Goal: Contribute content: Add original content to the website for others to see

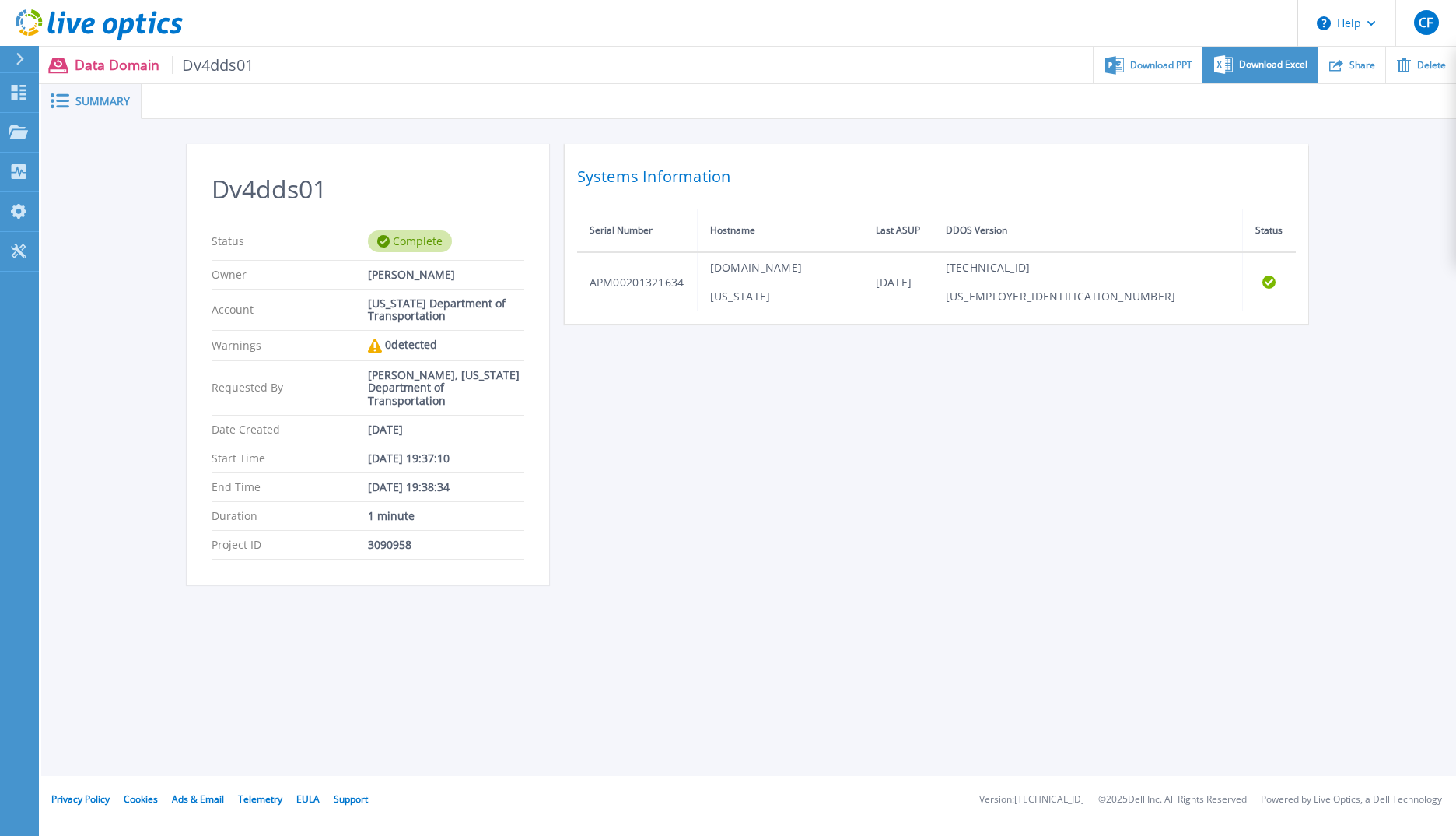
click at [1273, 68] on span "Download Excel" at bounding box center [1273, 64] width 68 height 9
click at [1384, 152] on div "Dv4dds01 Status Complete Owner Candice Franklin Account Alabama Department of T…" at bounding box center [749, 373] width 1415 height 507
click at [89, 68] on p "Data Domain Dv4dds01" at bounding box center [165, 65] width 180 height 18
click at [21, 61] on icon at bounding box center [21, 59] width 8 height 13
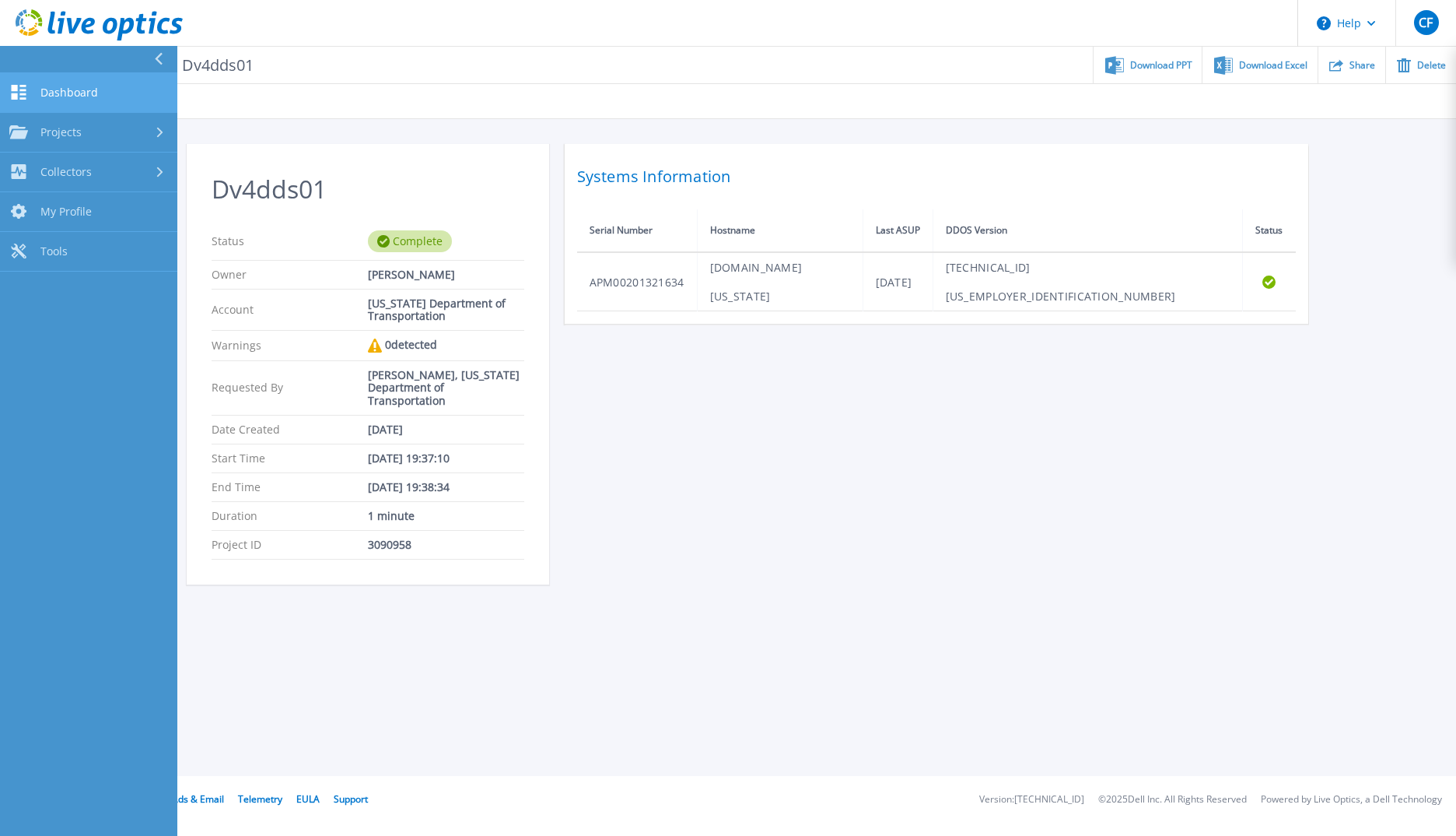
click at [60, 89] on span "Dashboard" at bounding box center [69, 93] width 57 height 14
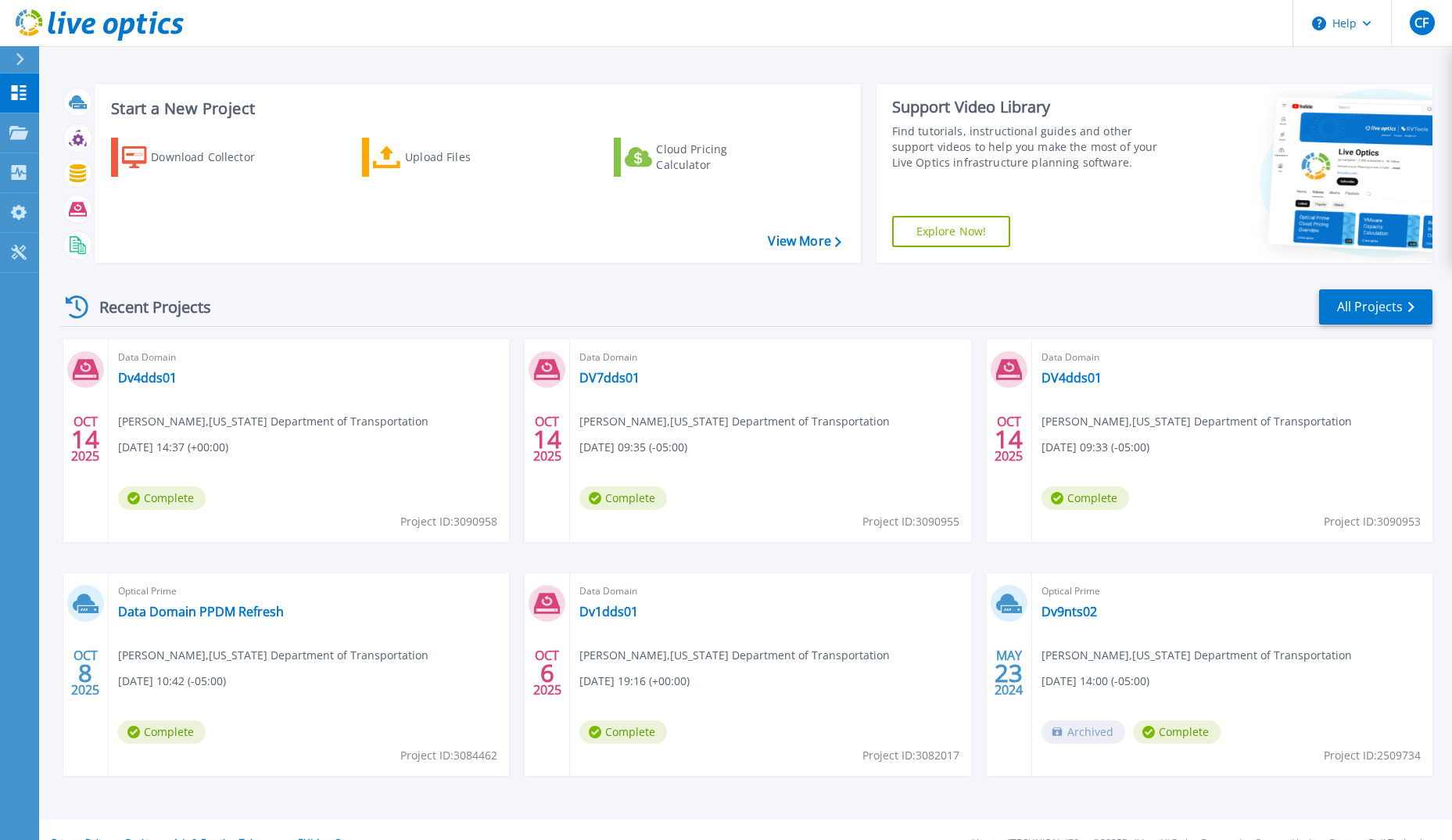
click at [1360, 287] on div "Recent Projects All Projects OCT 14 2025 Data Domain Dv4dds01 Candice Franklin …" at bounding box center [747, 547] width 1373 height 544
click at [1362, 308] on link "All Projects" at bounding box center [1376, 306] width 113 height 35
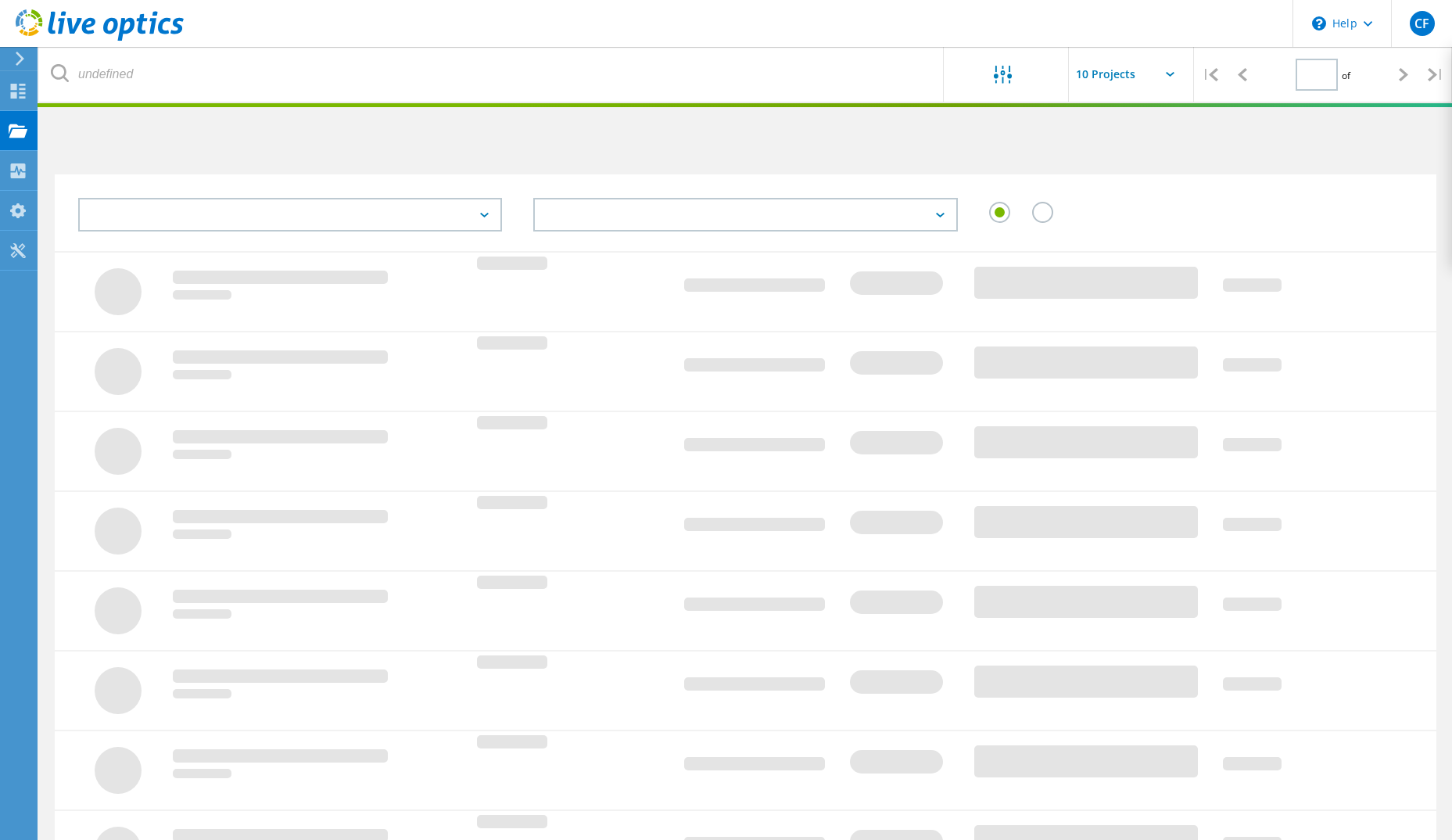
type input "1"
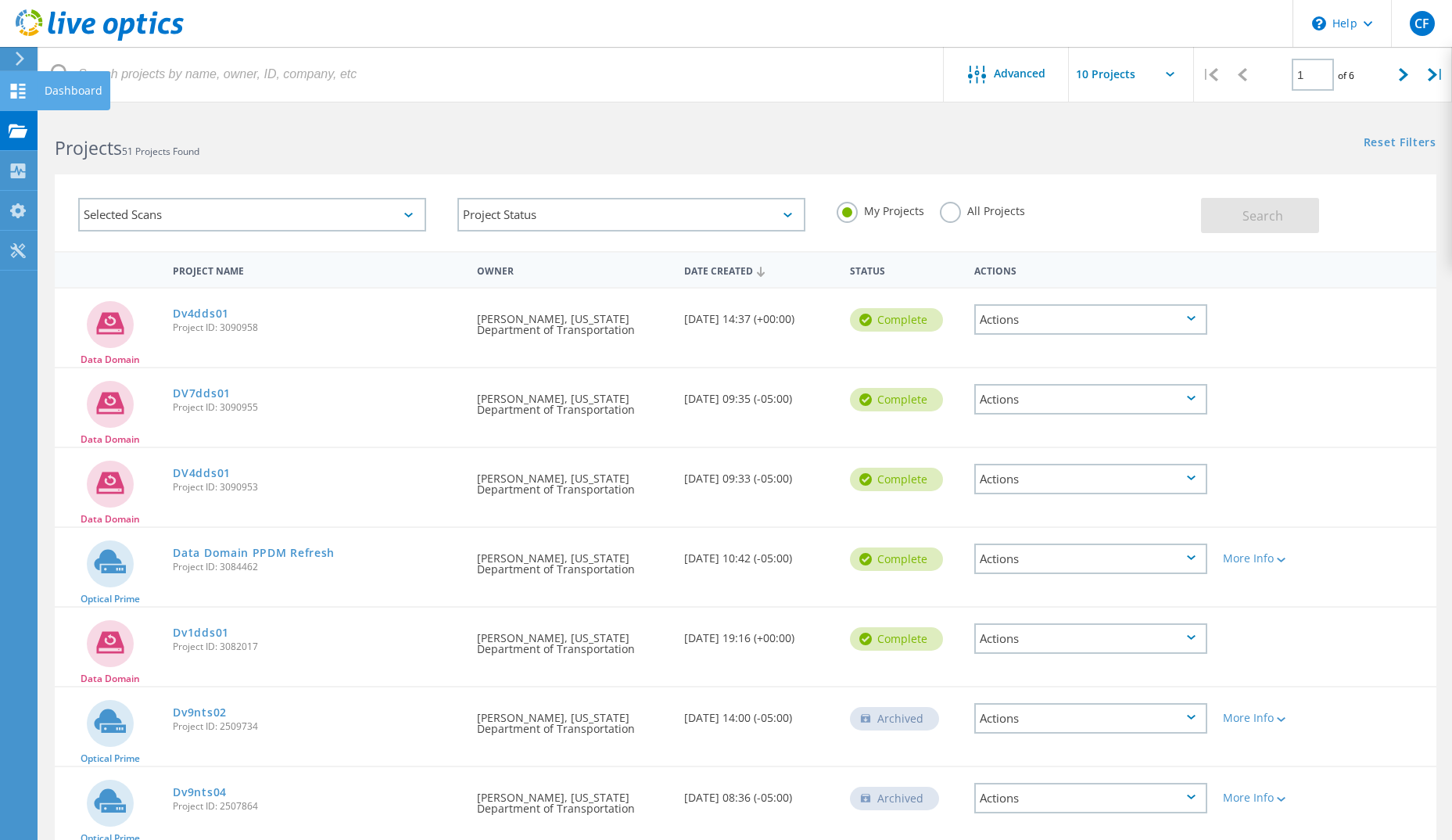
click at [24, 87] on use at bounding box center [18, 90] width 15 height 15
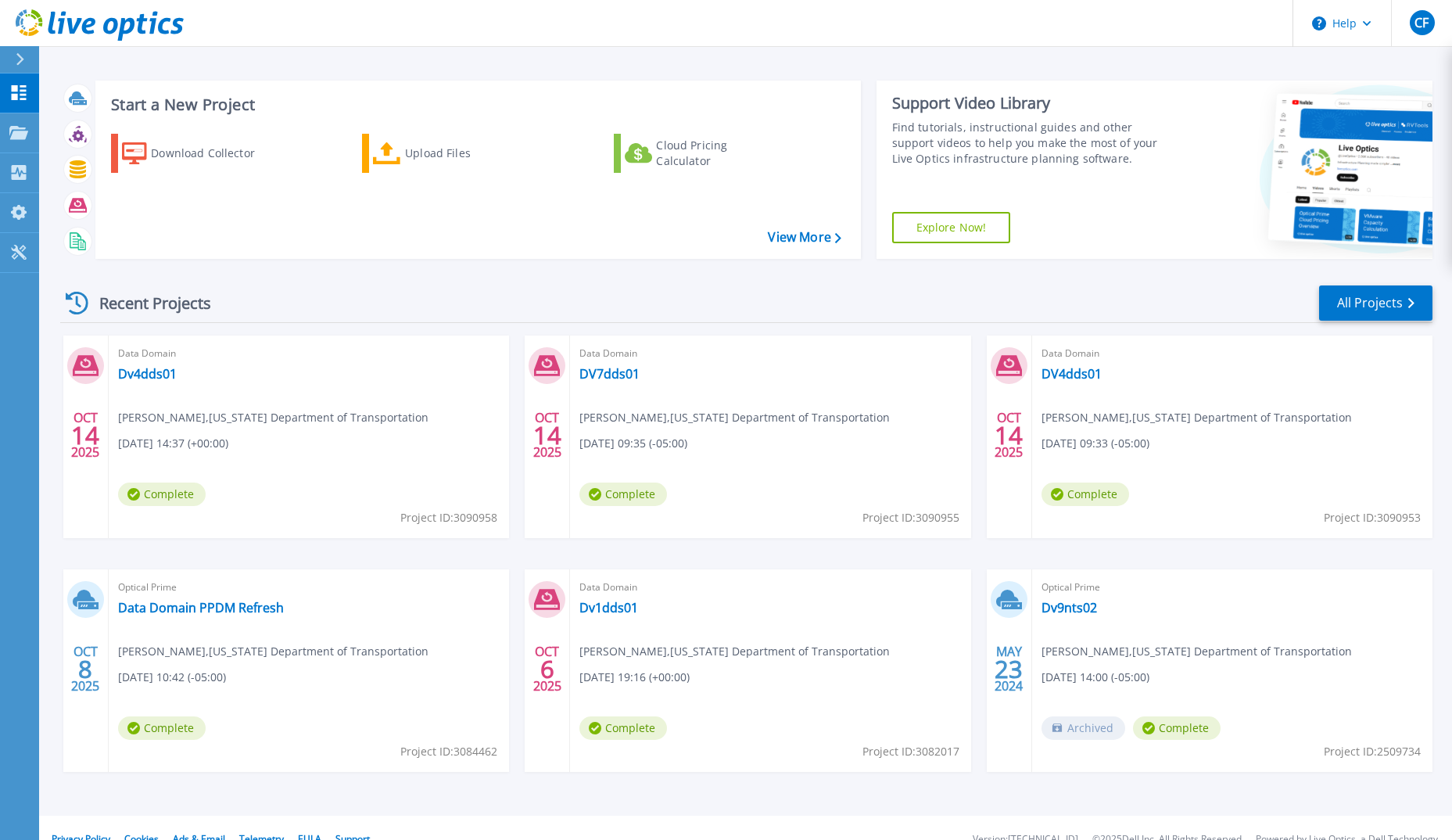
scroll to position [27, 0]
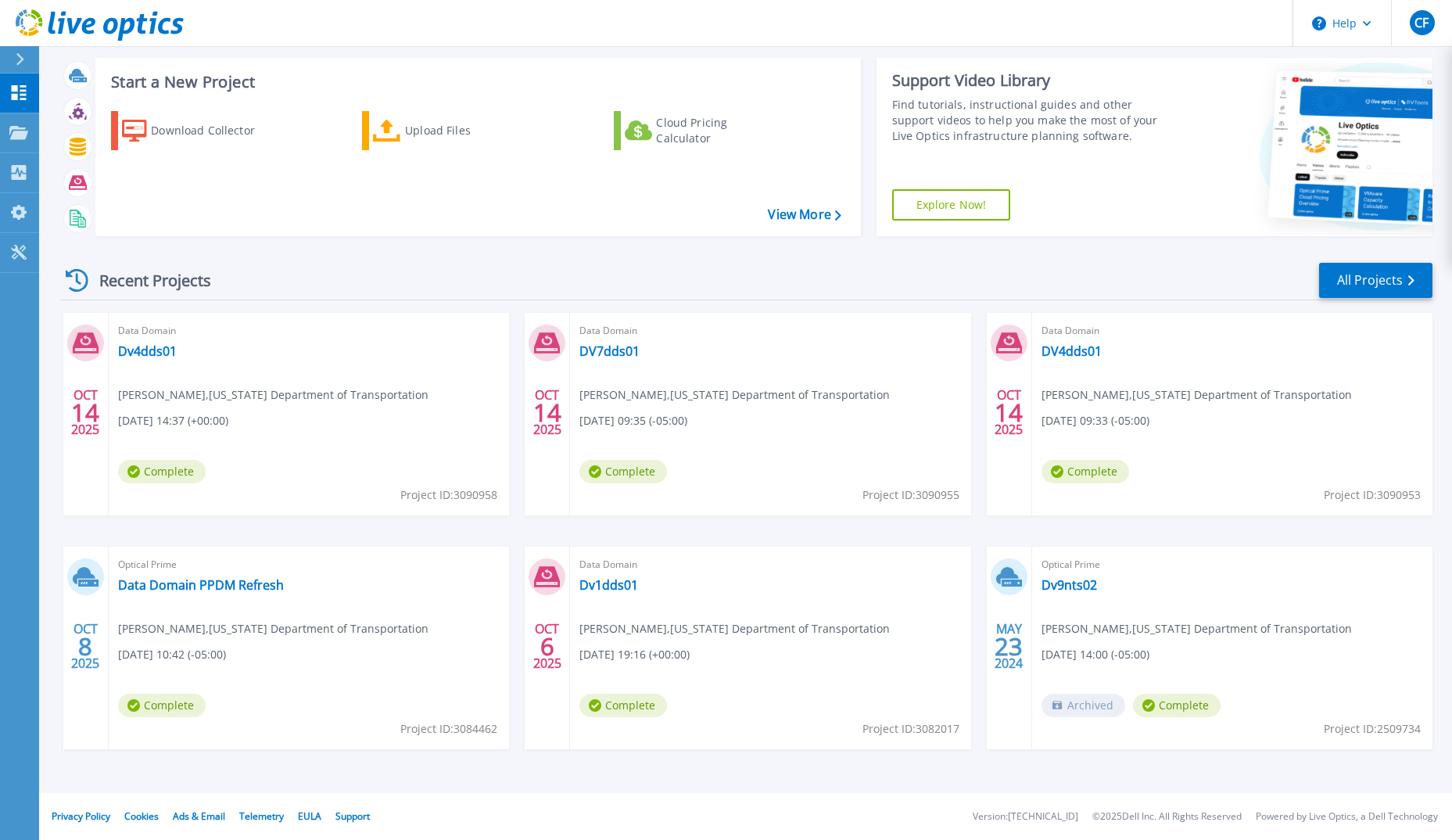
click at [131, 284] on div "Recent Projects" at bounding box center [146, 280] width 172 height 39
click at [76, 279] on icon at bounding box center [76, 280] width 23 height 23
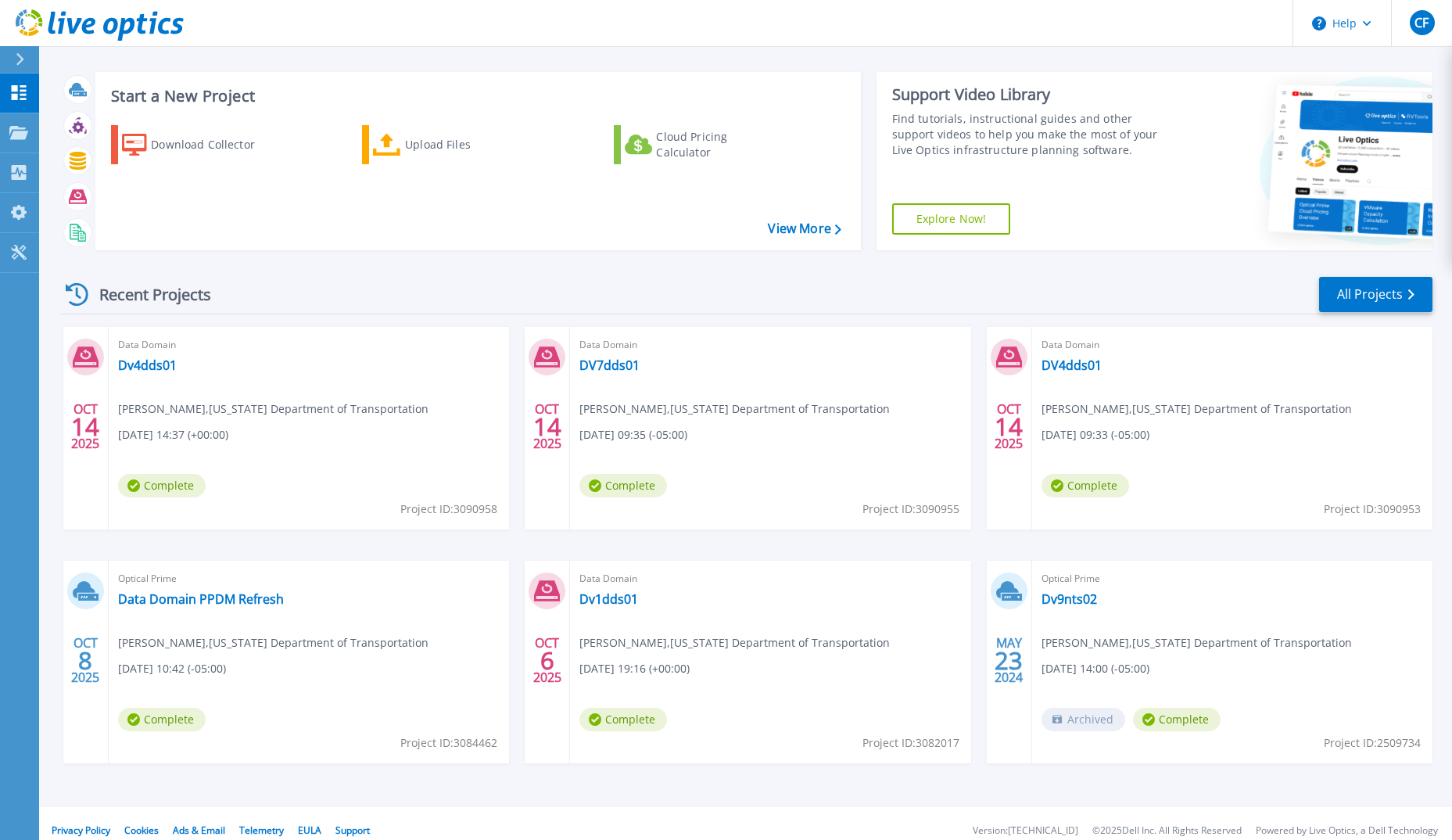
scroll to position [0, 0]
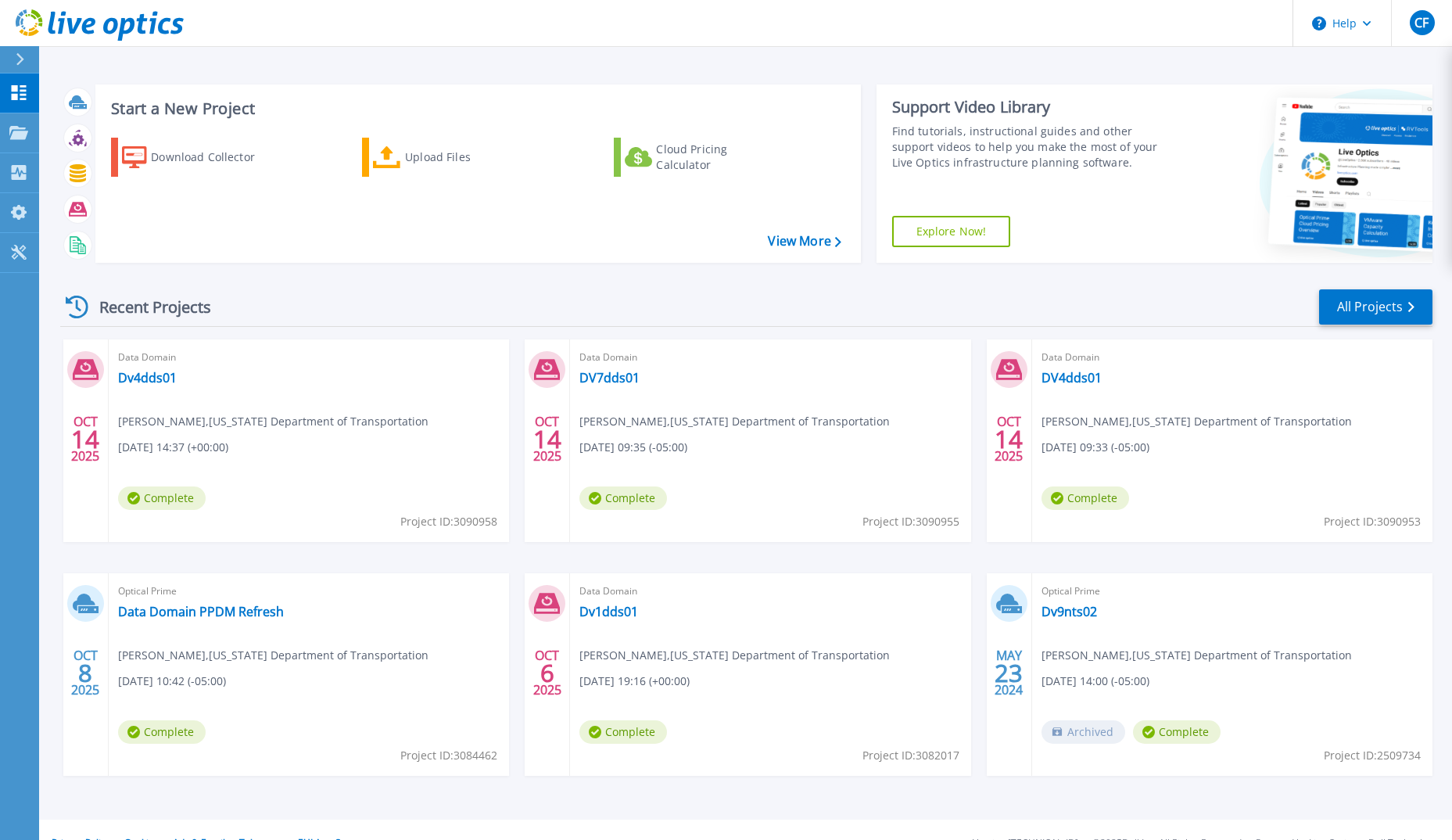
click at [83, 300] on icon at bounding box center [76, 306] width 23 height 23
click at [1413, 297] on link "All Projects" at bounding box center [1376, 306] width 113 height 35
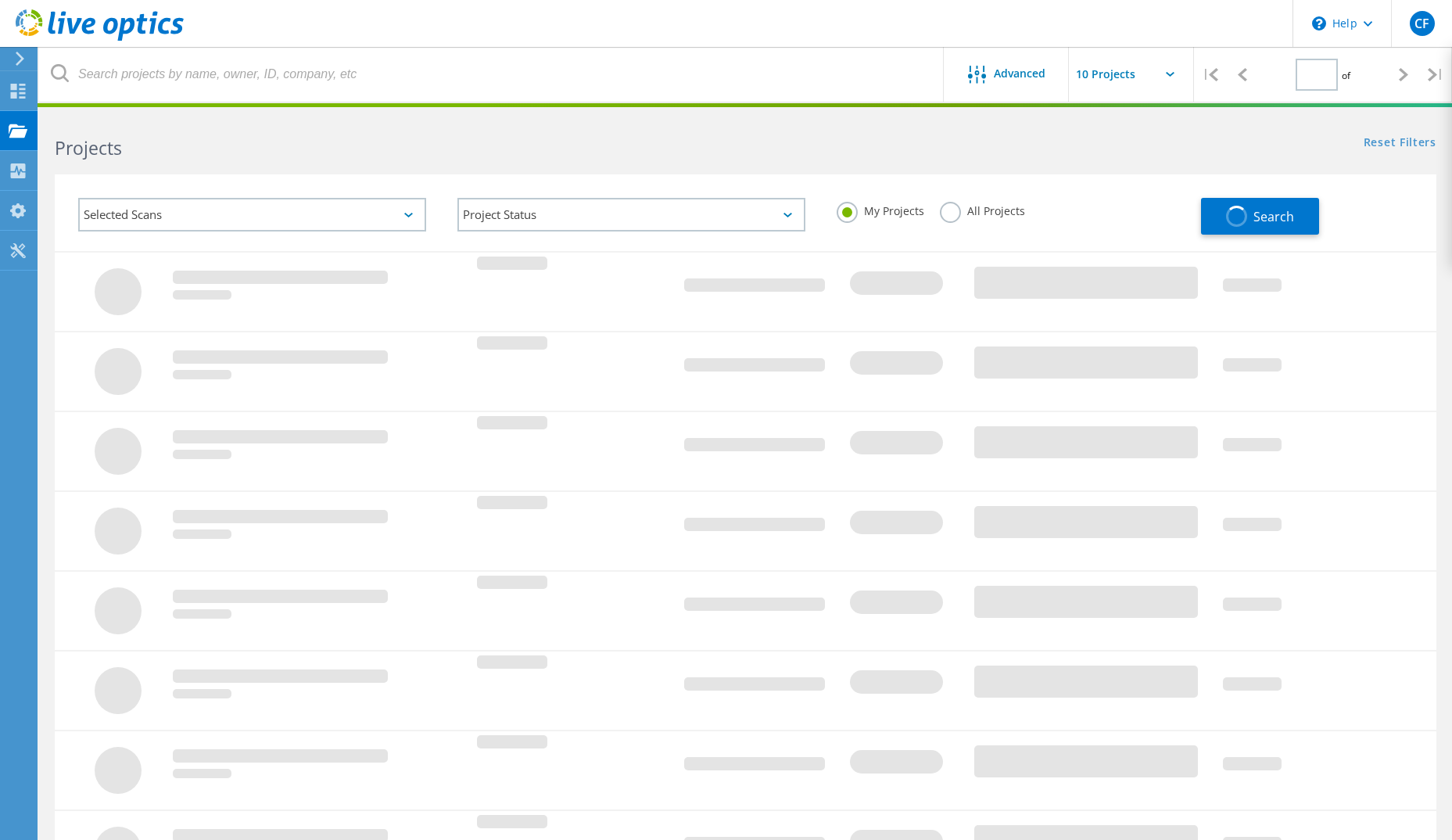
type input "1"
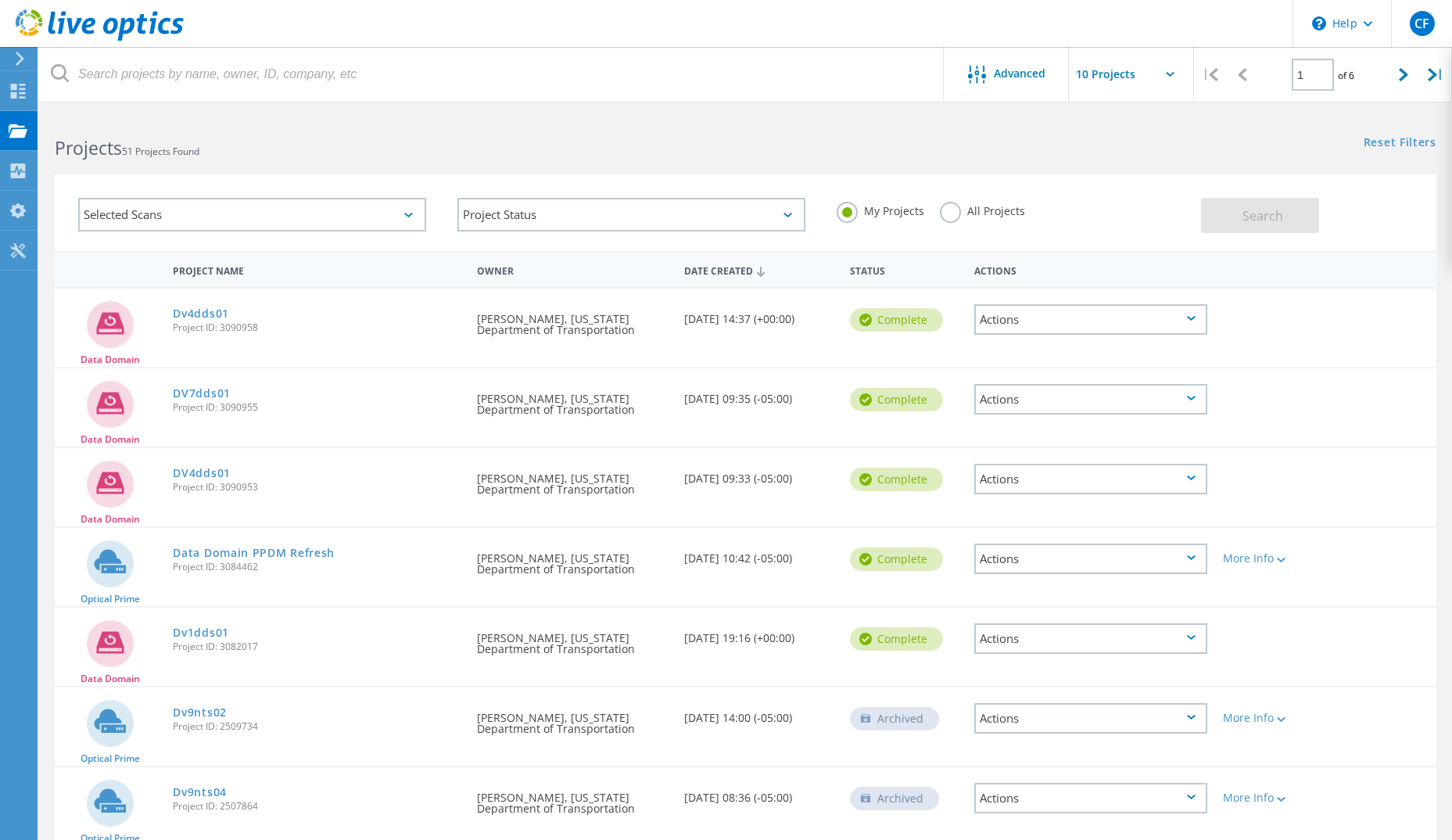
click at [959, 208] on label "All Projects" at bounding box center [983, 208] width 85 height 15
click at [0, 0] on input "All Projects" at bounding box center [0, 0] width 0 height 0
click at [21, 95] on icon at bounding box center [18, 90] width 19 height 15
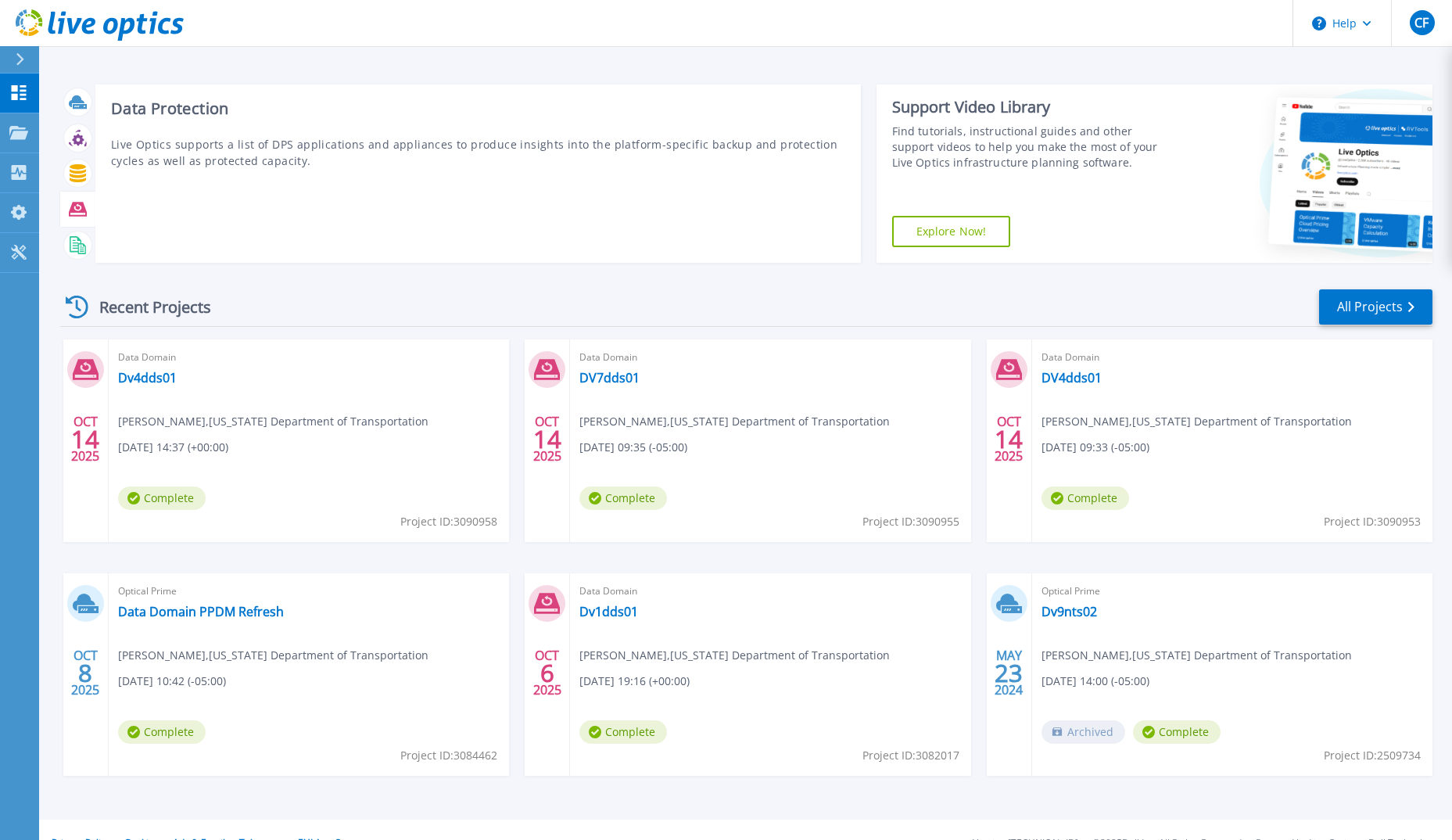
click at [70, 205] on icon at bounding box center [77, 209] width 18 height 18
click at [72, 206] on icon at bounding box center [77, 208] width 18 height 14
click at [84, 208] on icon at bounding box center [77, 208] width 18 height 14
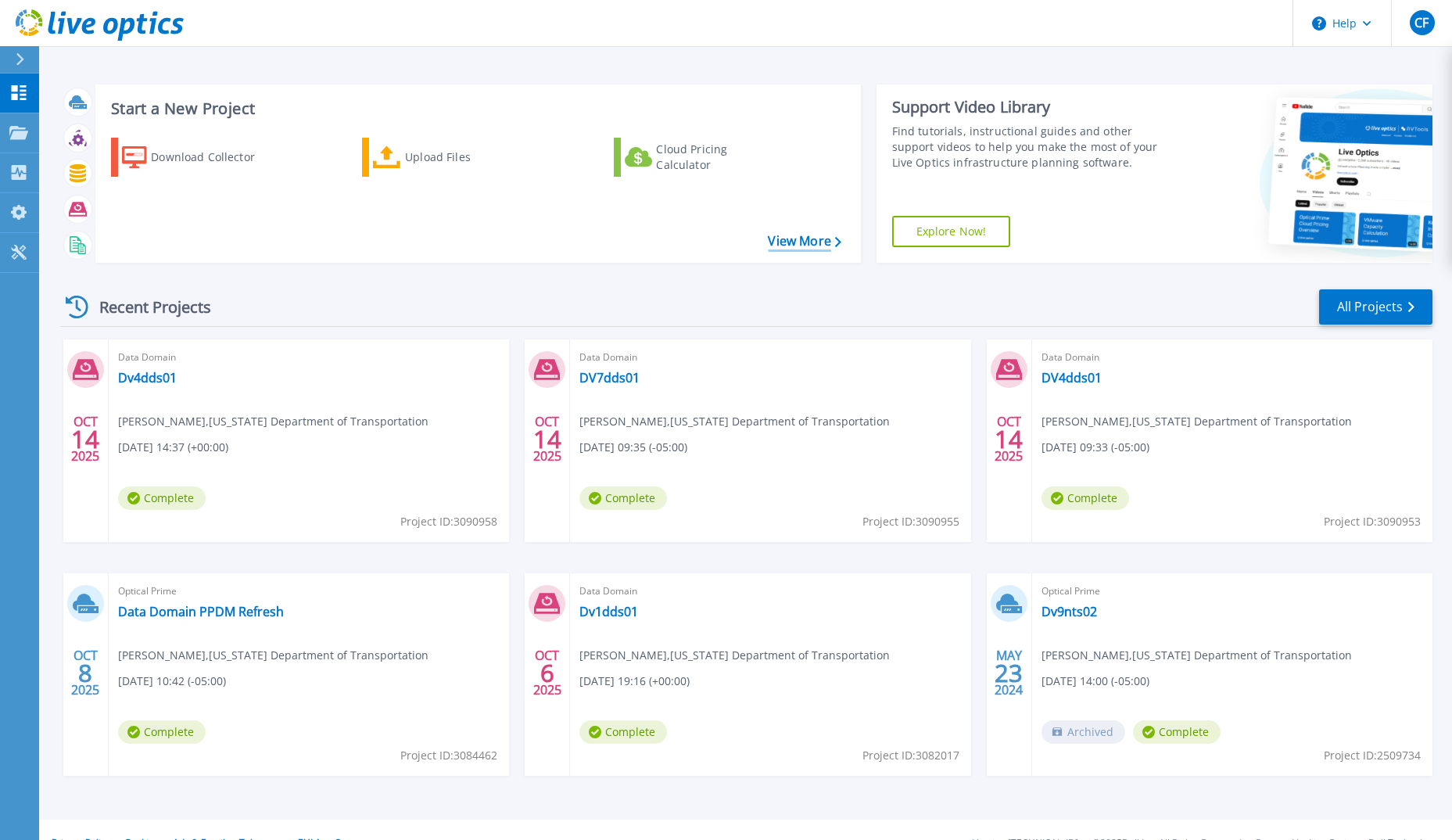
click at [802, 246] on link "View More" at bounding box center [803, 241] width 72 height 15
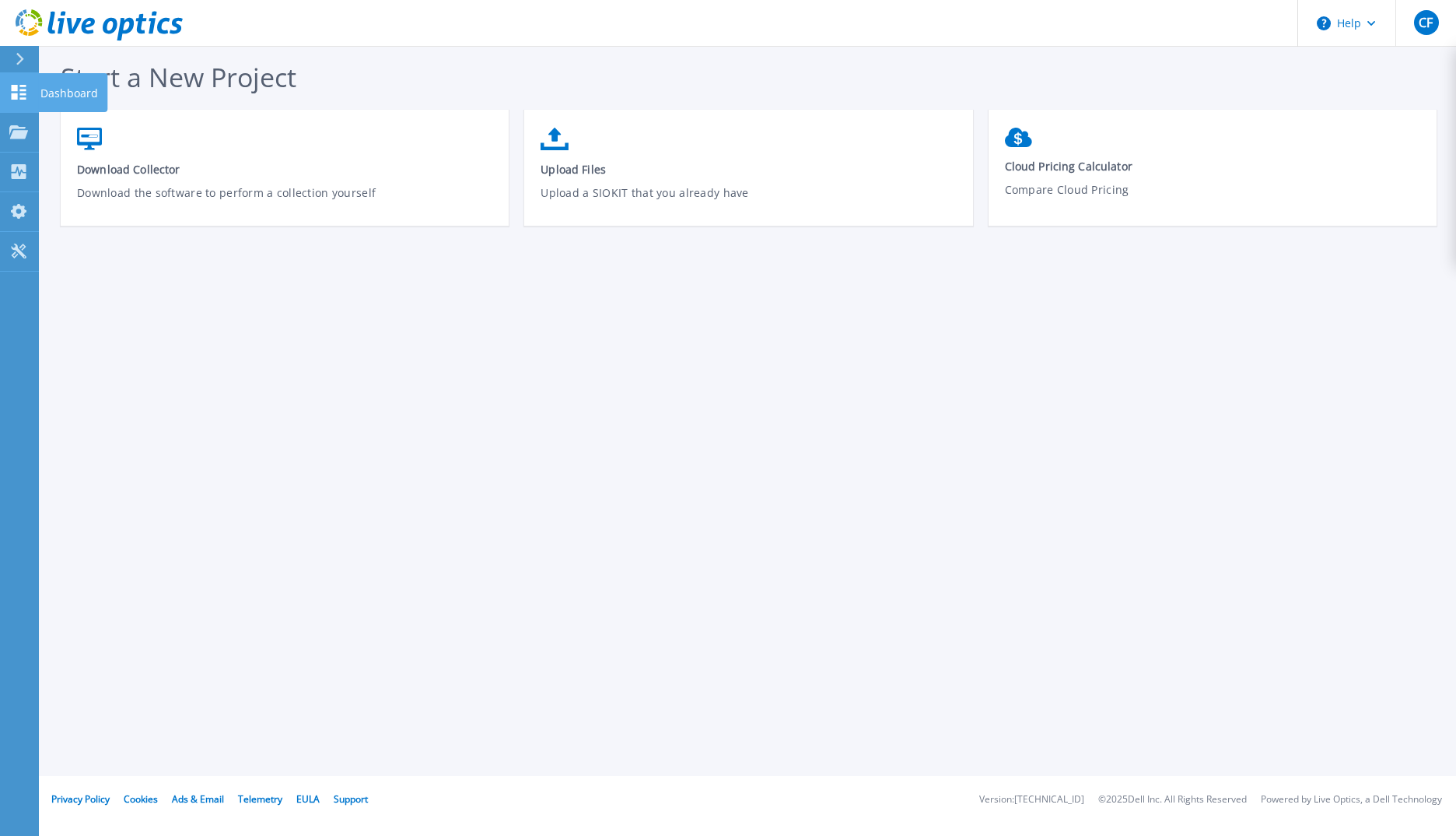
click at [32, 94] on link "Dashboard Dashboard" at bounding box center [19, 93] width 38 height 39
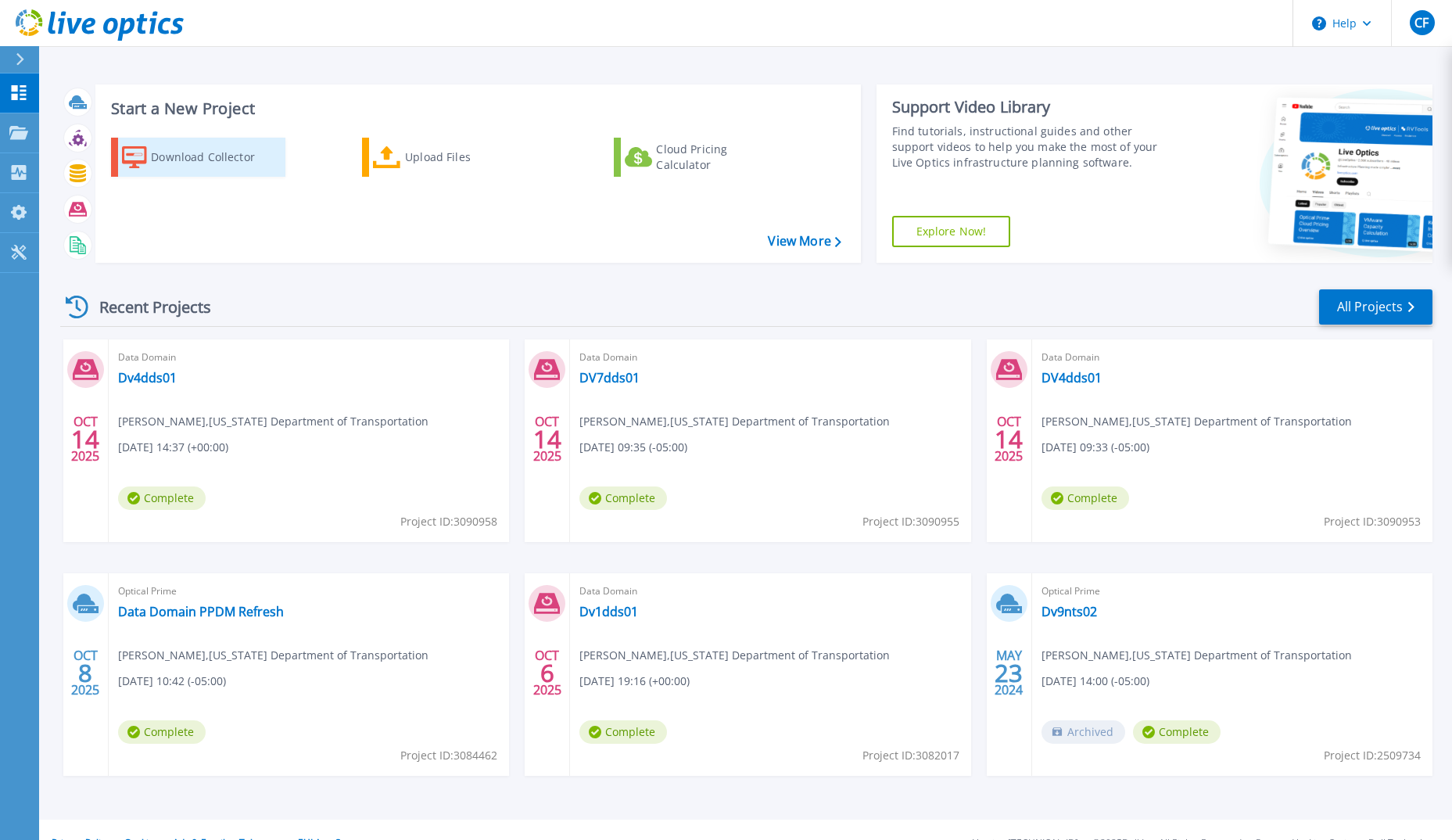
click at [209, 154] on div "Download Collector" at bounding box center [213, 158] width 125 height 32
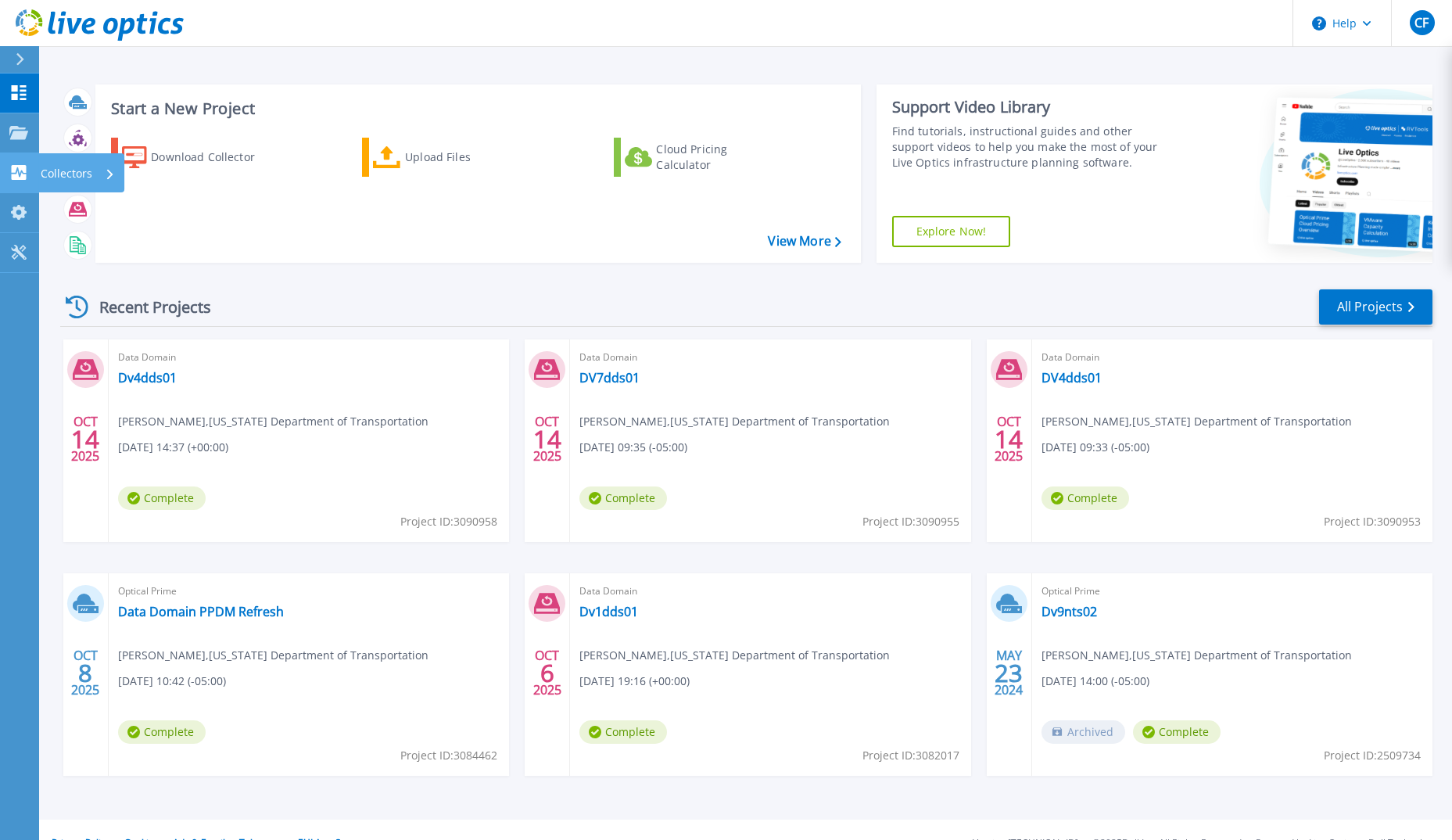
click at [42, 167] on p "Collectors" at bounding box center [66, 174] width 52 height 41
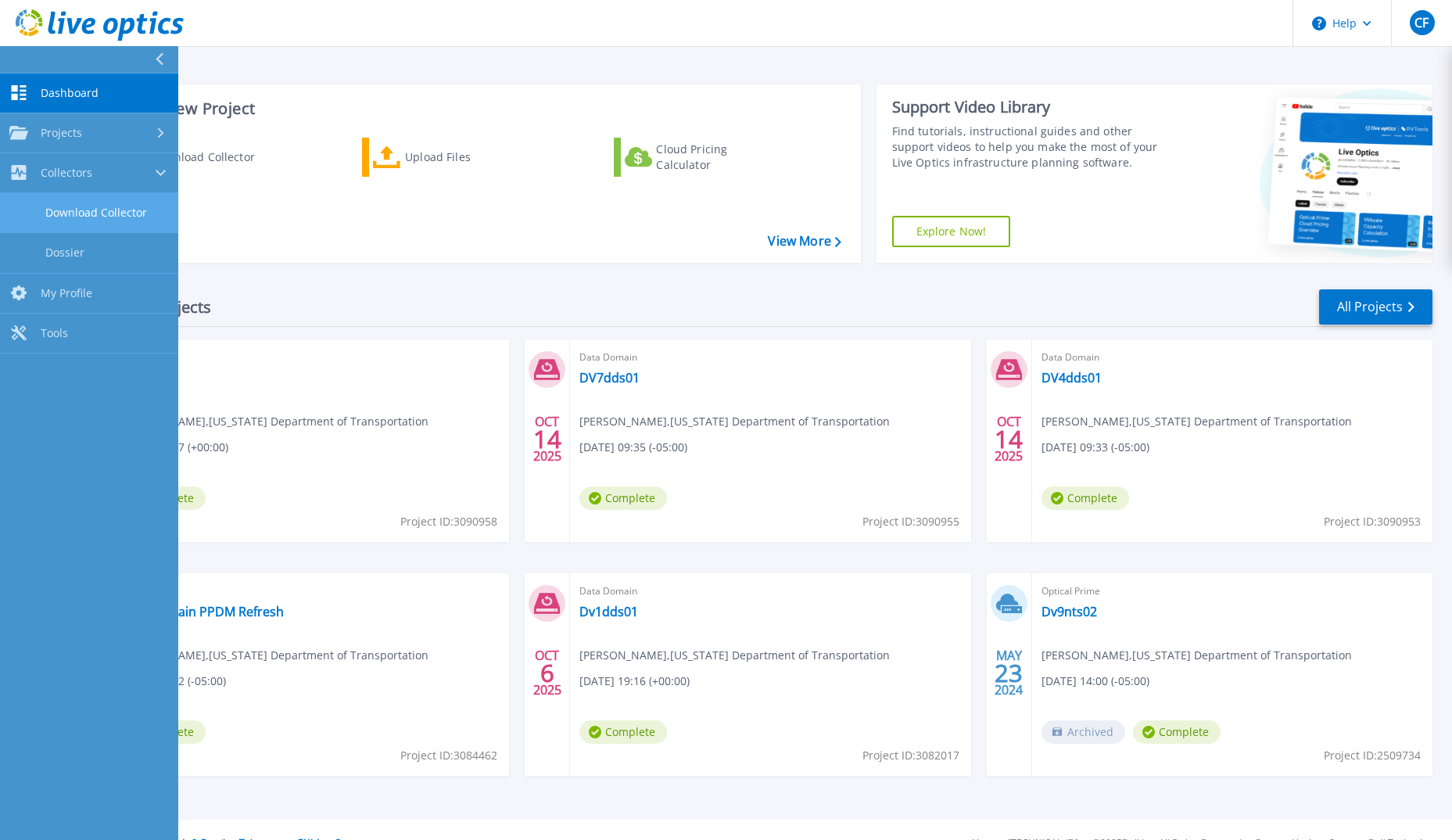
click at [115, 208] on link "Download Collector" at bounding box center [89, 213] width 179 height 40
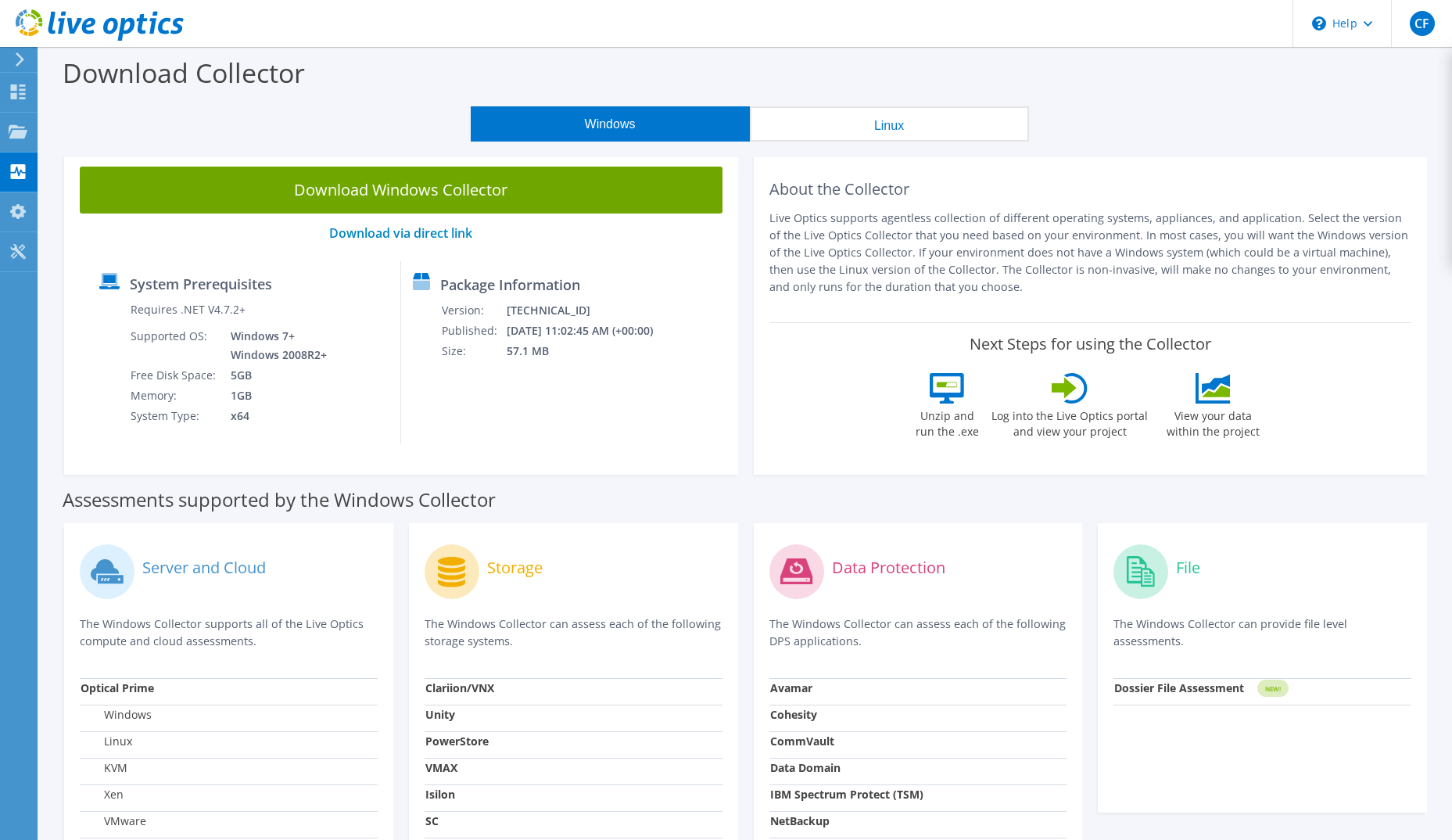
drag, startPoint x: 200, startPoint y: 128, endPoint x: 182, endPoint y: 128, distance: 18.0
click at [200, 128] on div "Windows Linux" at bounding box center [749, 123] width 1390 height 35
click at [24, 94] on use at bounding box center [18, 91] width 15 height 15
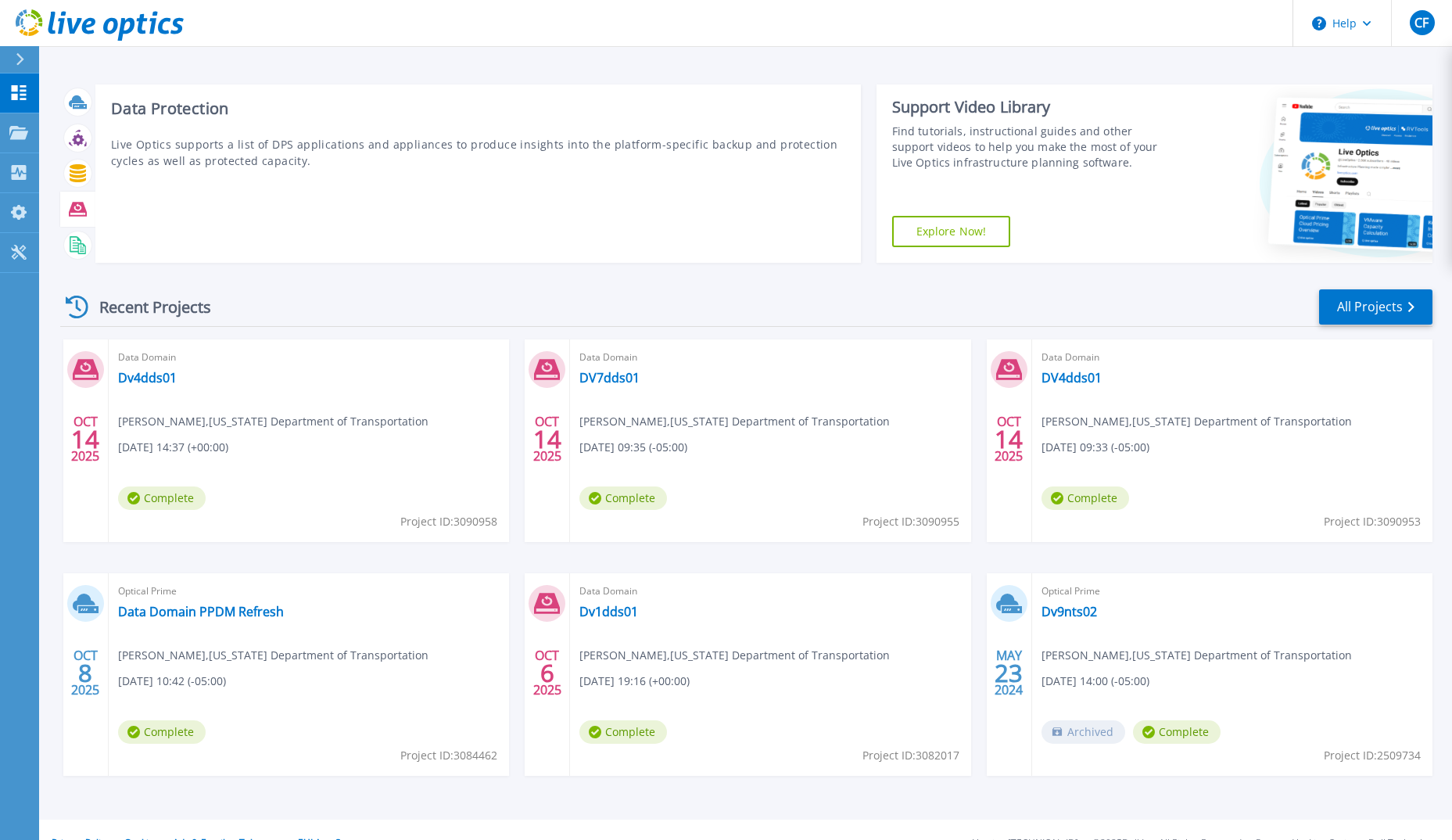
click at [75, 201] on icon at bounding box center [77, 209] width 18 height 18
click at [75, 205] on icon at bounding box center [77, 208] width 18 height 14
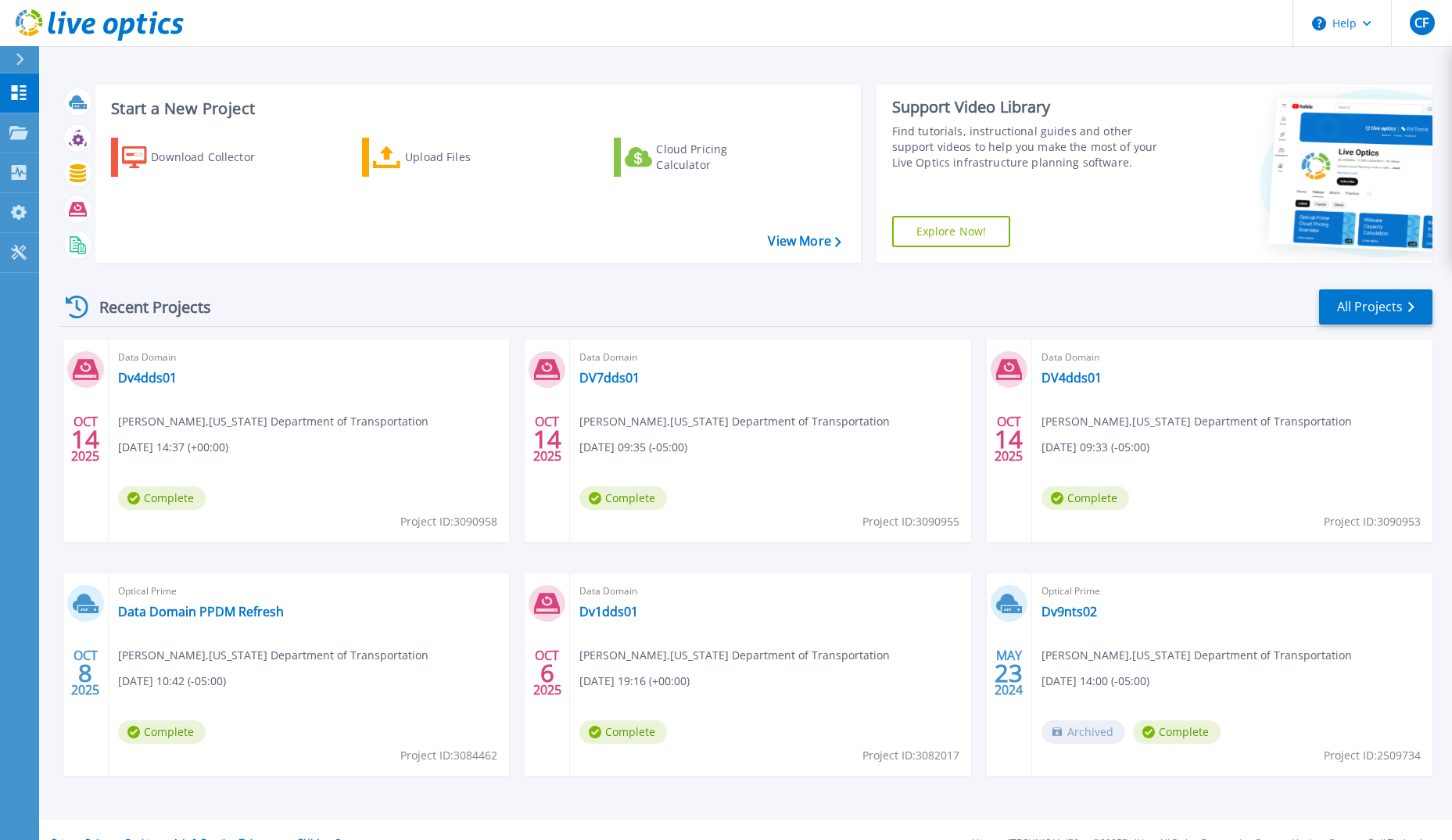
click at [794, 230] on div "Download Collector Upload Files Cloud Pricing Calculator" at bounding box center [475, 189] width 755 height 130
click at [793, 235] on link "View More" at bounding box center [803, 241] width 72 height 15
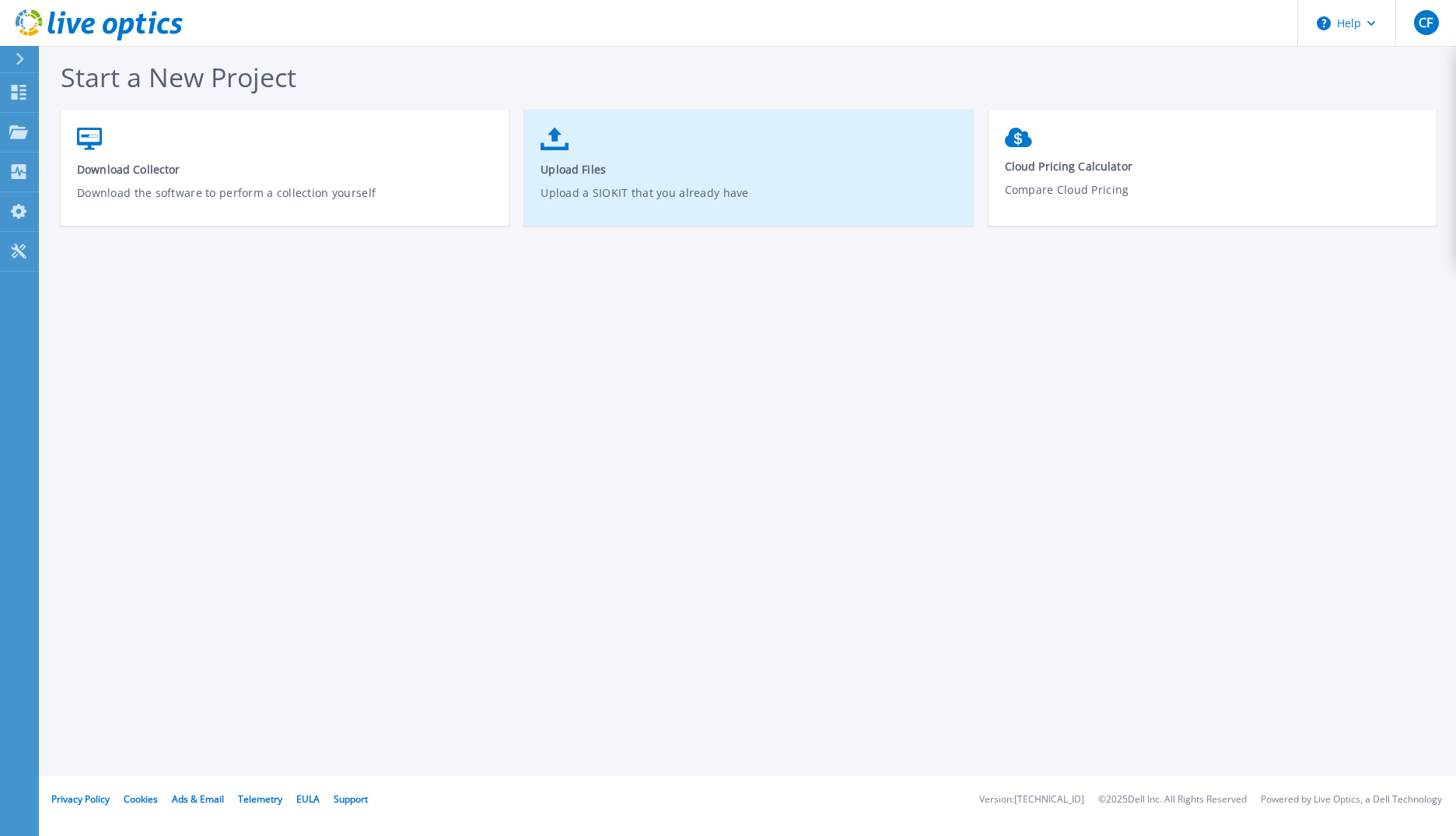
click at [584, 164] on span "Upload Files" at bounding box center [749, 169] width 416 height 15
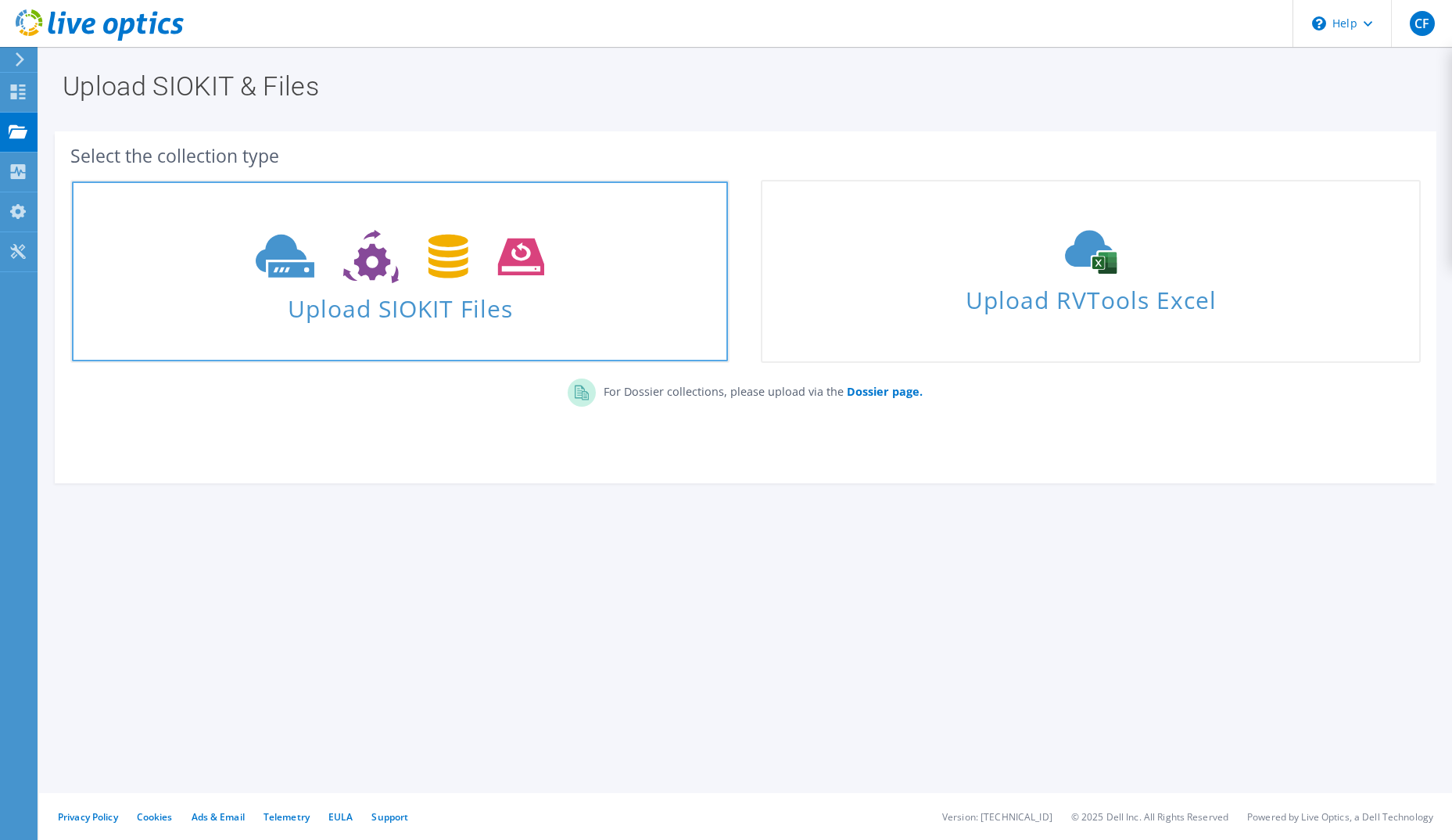
click at [405, 294] on span "Upload SIOKIT Files" at bounding box center [401, 303] width 657 height 34
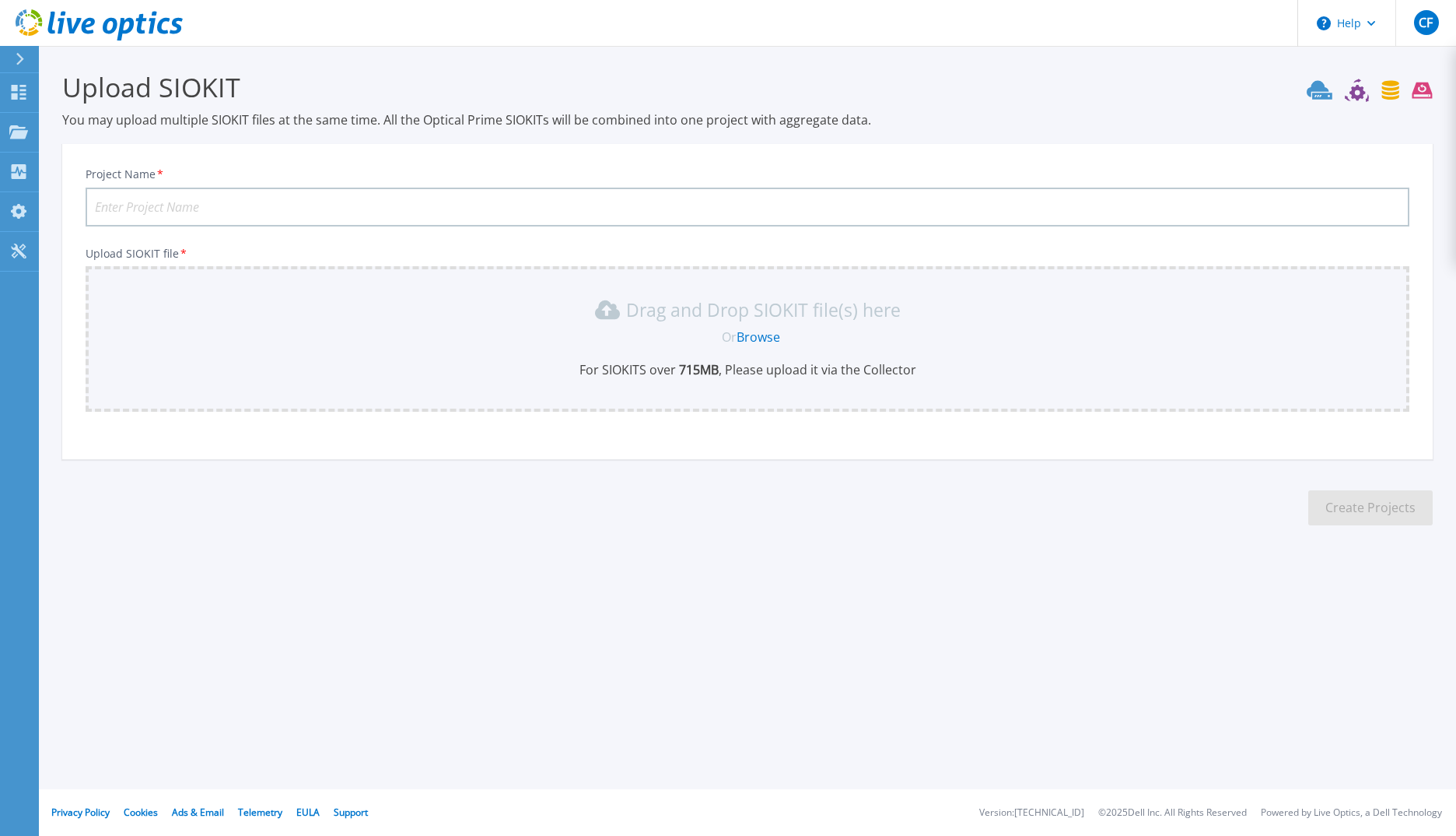
click at [764, 334] on link "Browse" at bounding box center [759, 337] width 43 height 17
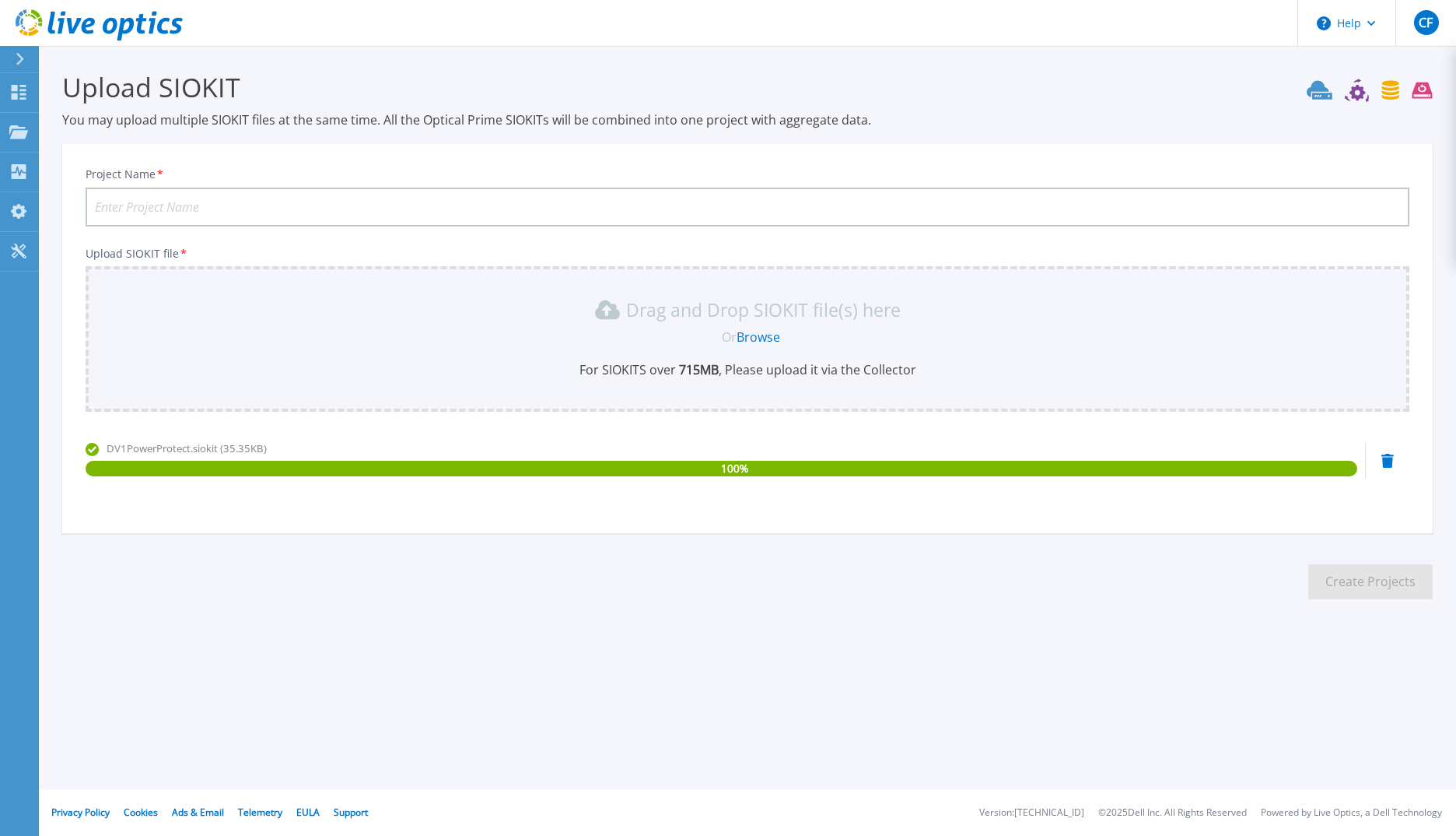
click at [219, 205] on input "Project Name *" at bounding box center [748, 206] width 1324 height 38
type input "DV1data domain"
click at [1342, 593] on button "Create Projects" at bounding box center [1370, 581] width 124 height 35
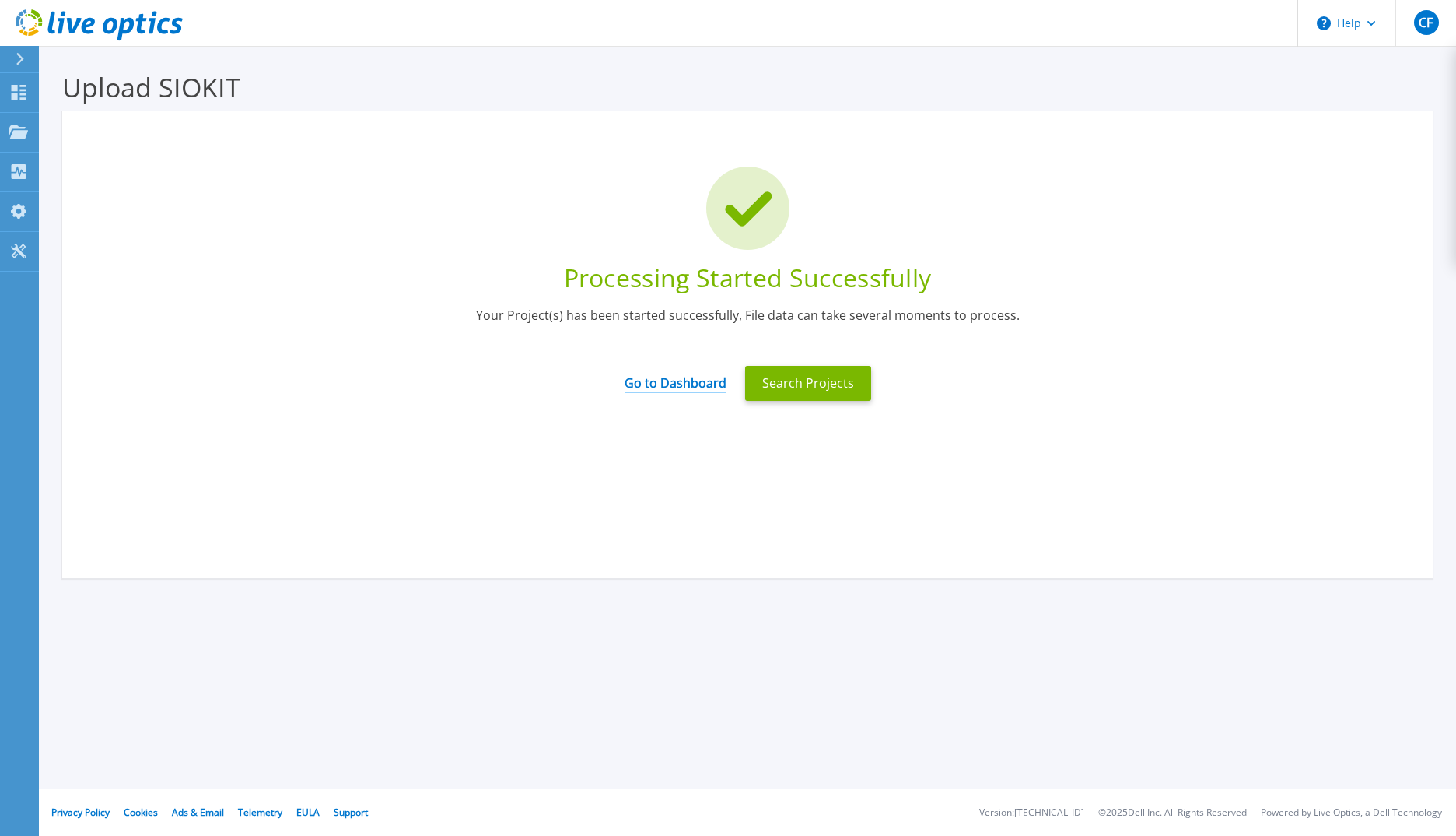
click at [687, 378] on link "Go to Dashboard" at bounding box center [675, 377] width 102 height 31
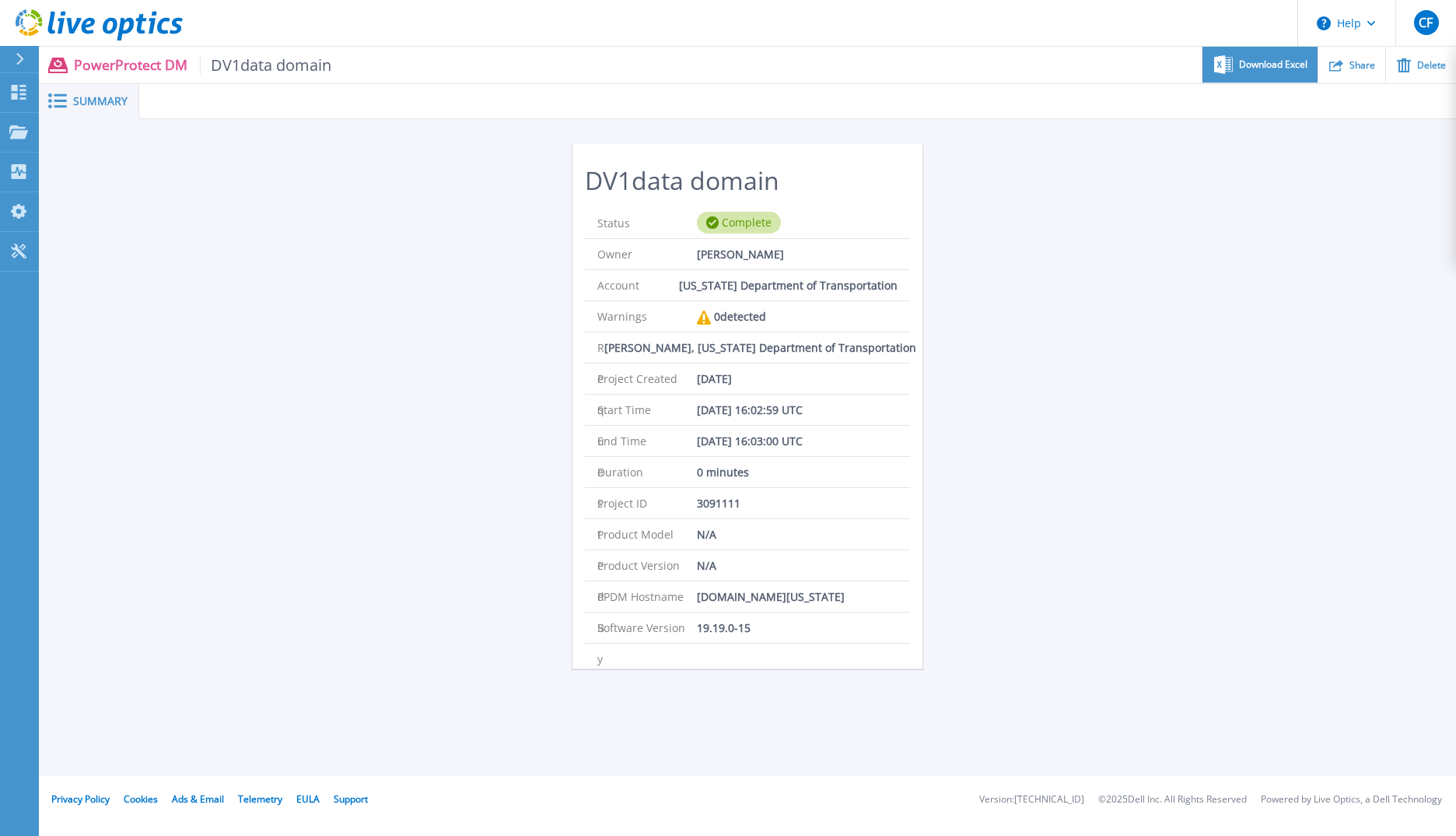
click at [1278, 79] on div "Download Excel" at bounding box center [1260, 64] width 114 height 37
